Goal: Task Accomplishment & Management: Complete application form

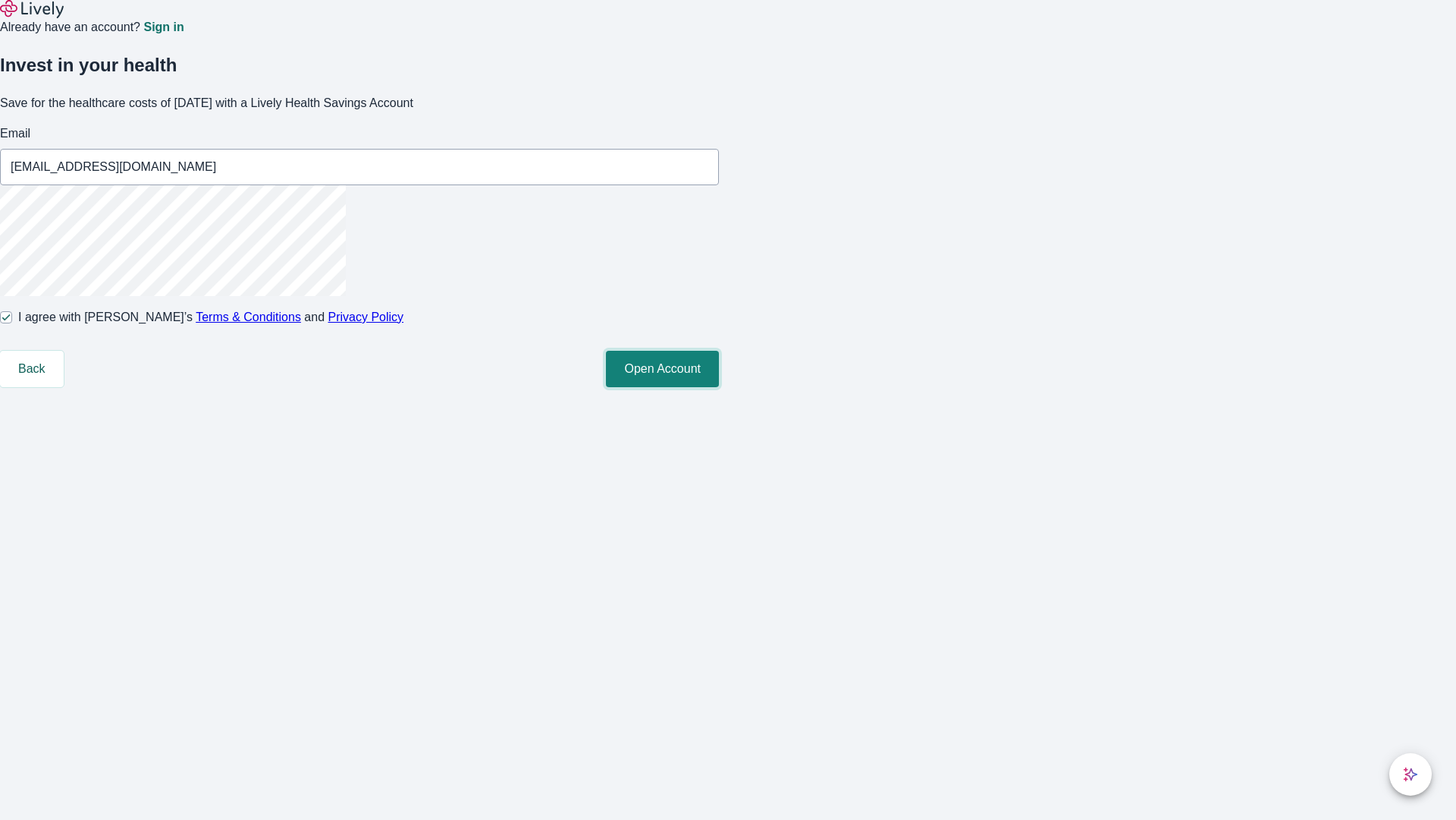
click at [719, 387] on button "Open Account" at bounding box center [662, 369] width 113 height 36
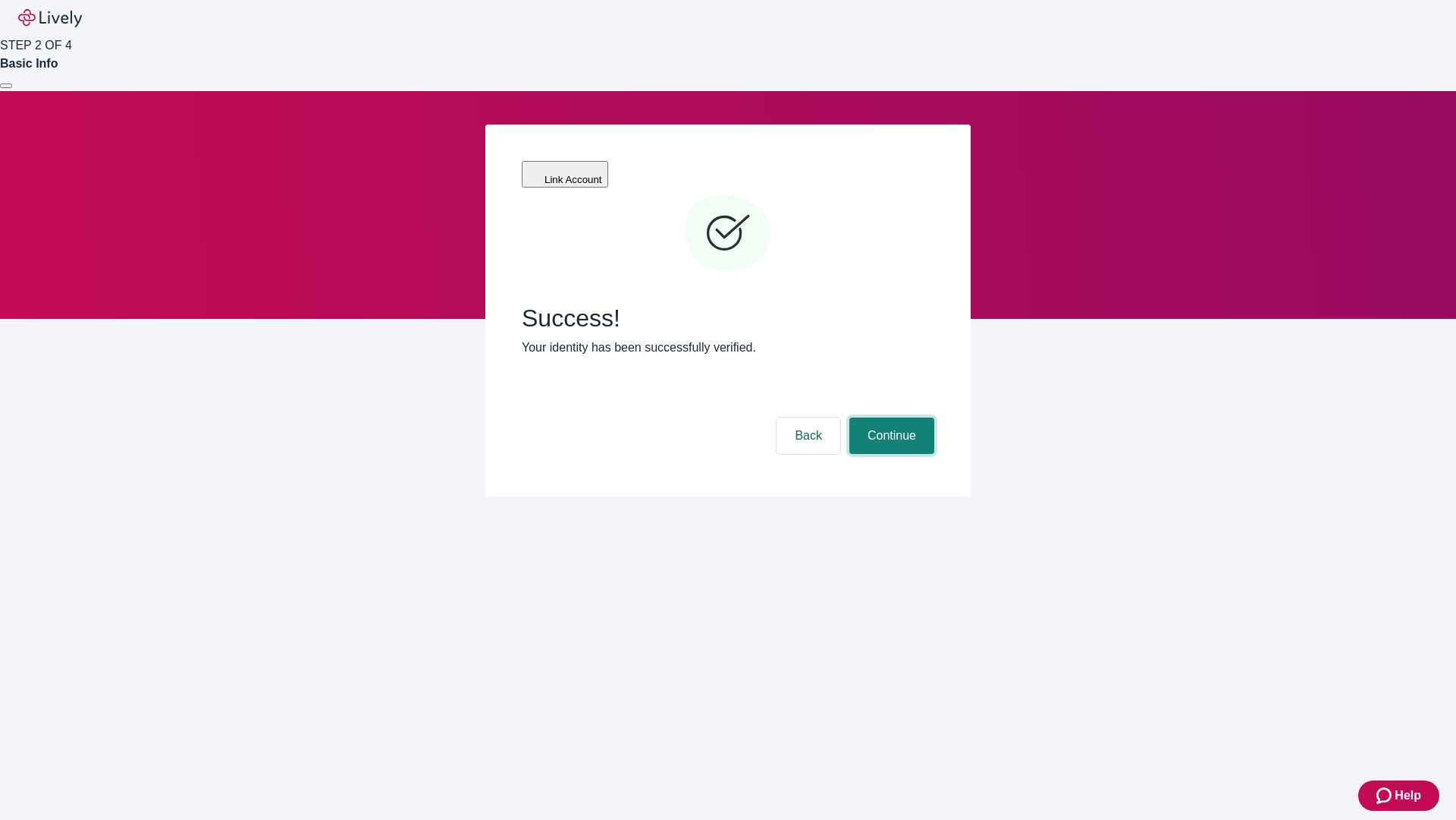
click at [889, 418] on button "Continue" at bounding box center [892, 435] width 85 height 36
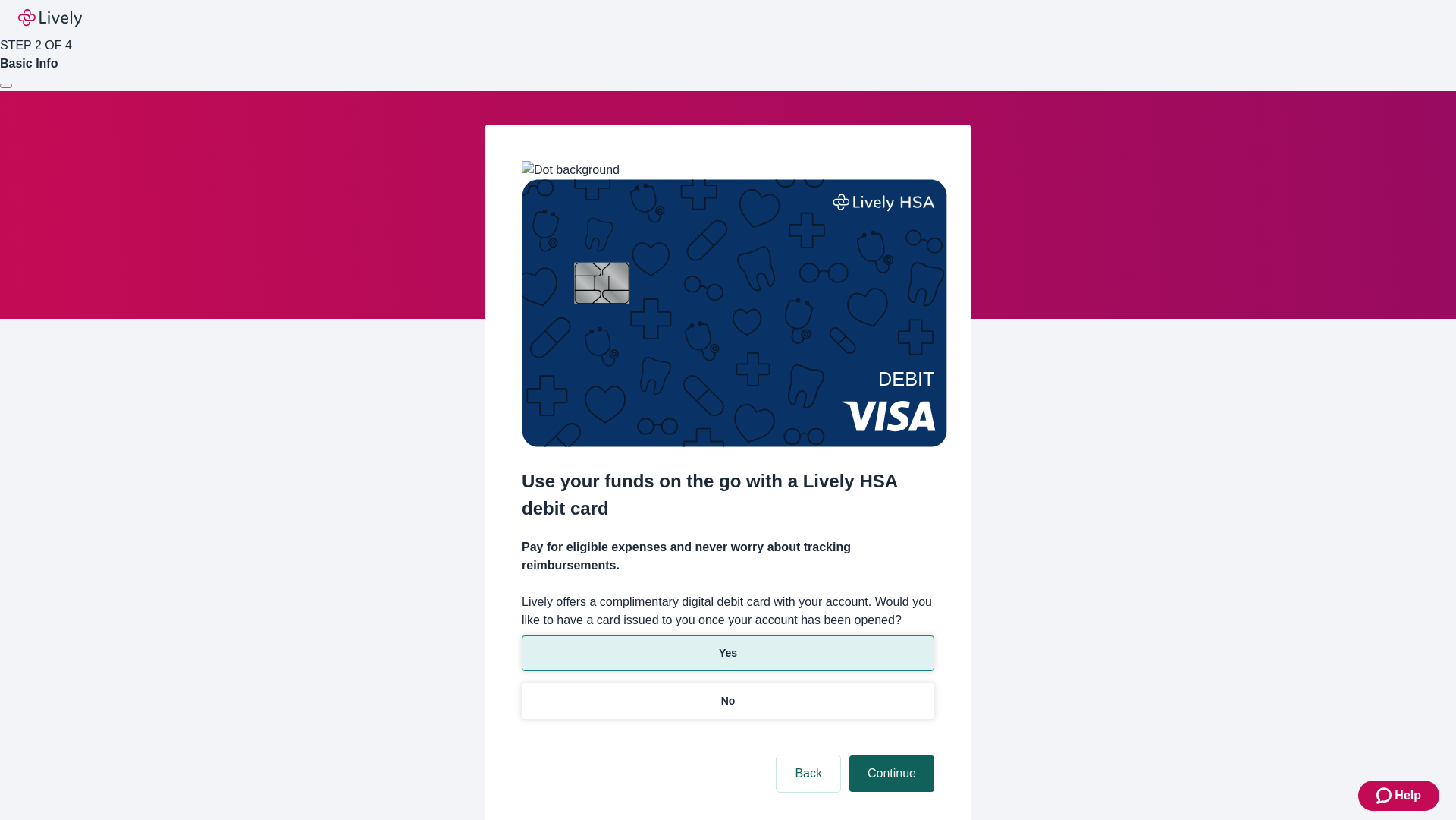
click at [727, 645] on p "Yes" at bounding box center [728, 653] width 18 height 16
click at [889, 755] on button "Continue" at bounding box center [892, 773] width 85 height 36
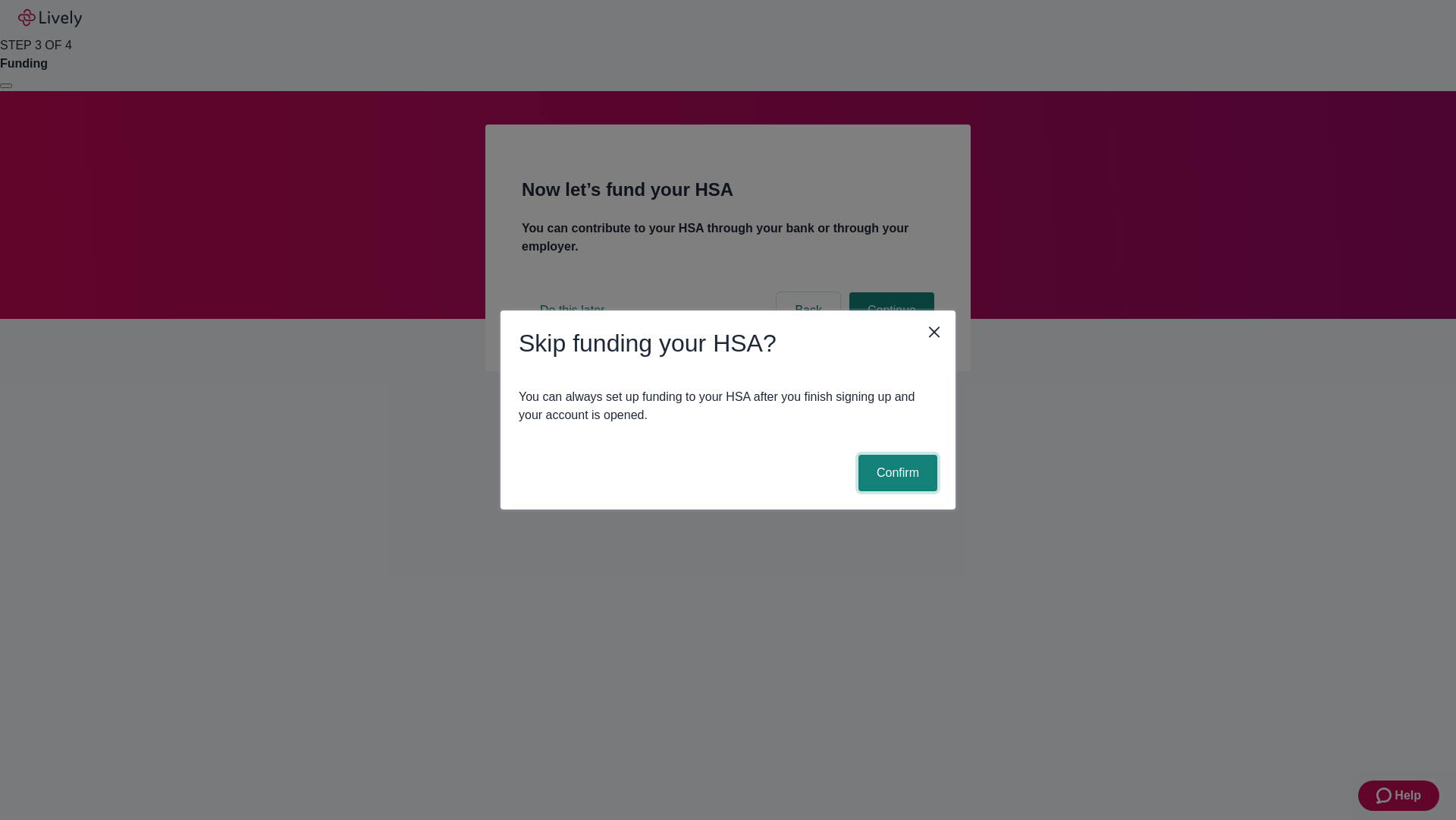
click at [896, 473] on button "Confirm" at bounding box center [898, 472] width 79 height 36
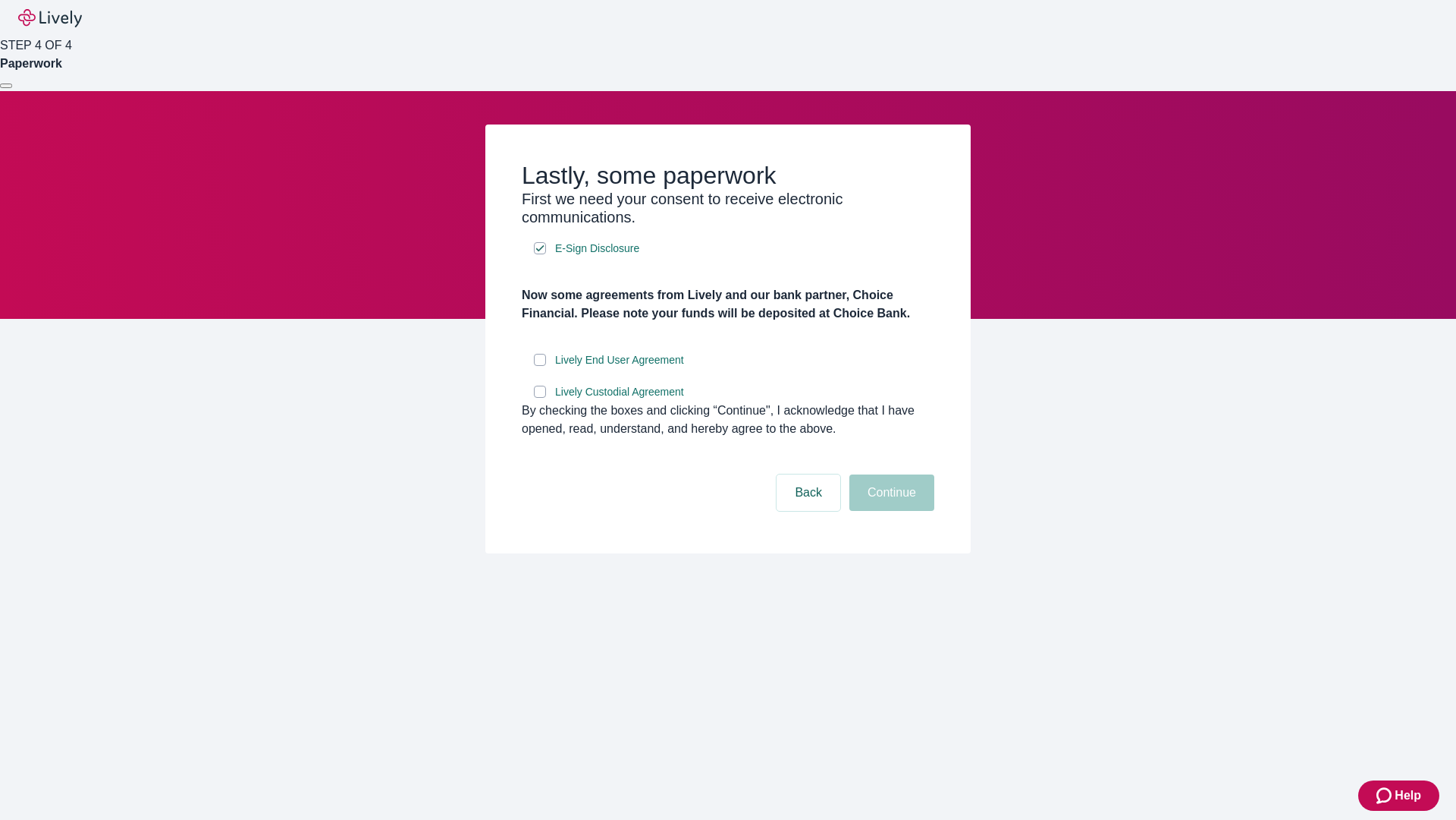
click at [540, 365] on input "Lively End User Agreement" at bounding box center [539, 359] width 12 height 12
checkbox input "true"
click at [540, 398] on input "Lively Custodial Agreement" at bounding box center [539, 391] width 12 height 12
checkbox input "true"
click at [889, 511] on button "Continue" at bounding box center [892, 492] width 85 height 36
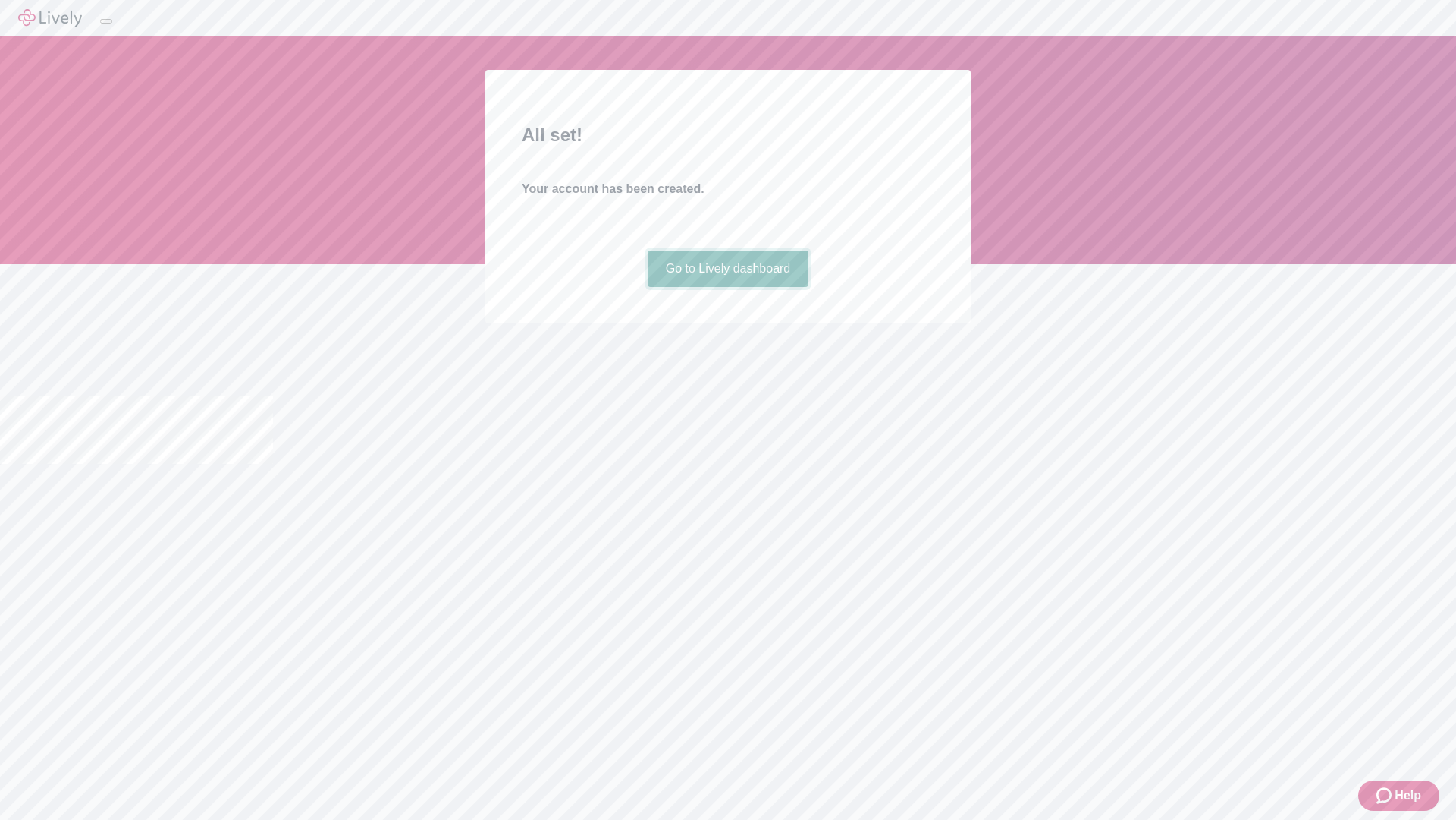
click at [727, 287] on link "Go to Lively dashboard" at bounding box center [728, 268] width 161 height 36
